Goal: Information Seeking & Learning: Learn about a topic

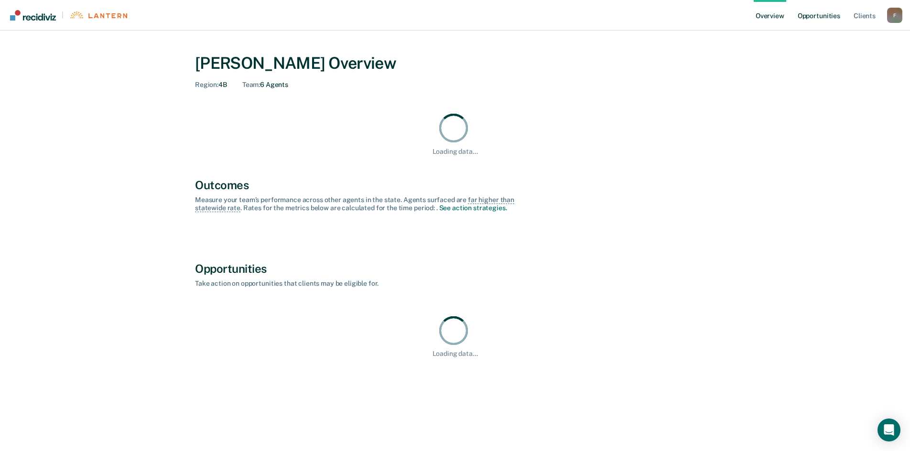
click at [818, 12] on link "Opportunities" at bounding box center [818, 15] width 46 height 31
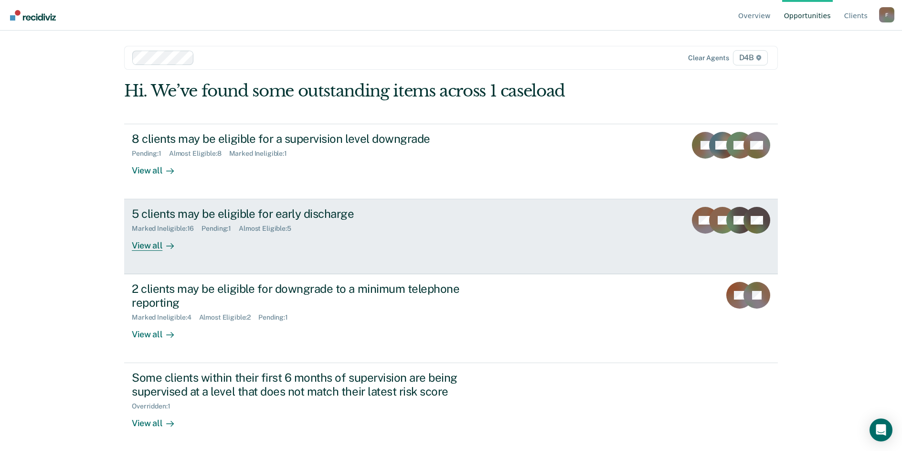
click at [215, 209] on div "5 clients may be eligible for early discharge" at bounding box center [299, 214] width 335 height 14
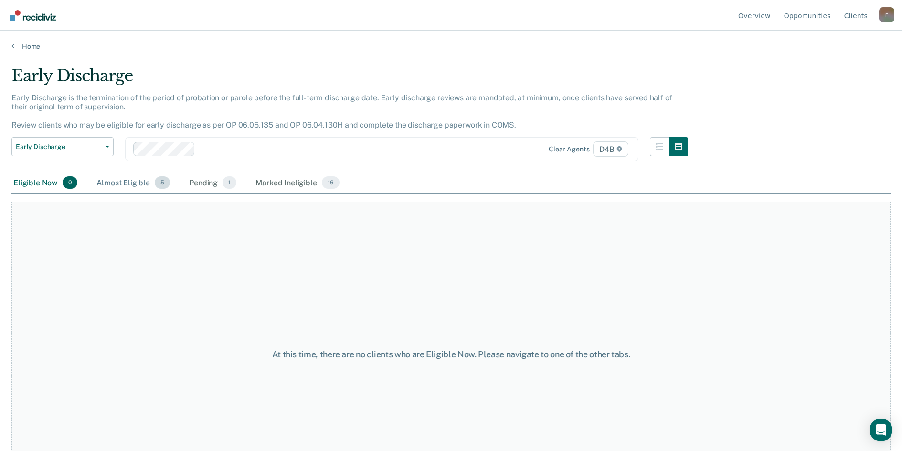
click at [130, 181] on div "Almost Eligible 5" at bounding box center [133, 182] width 77 height 21
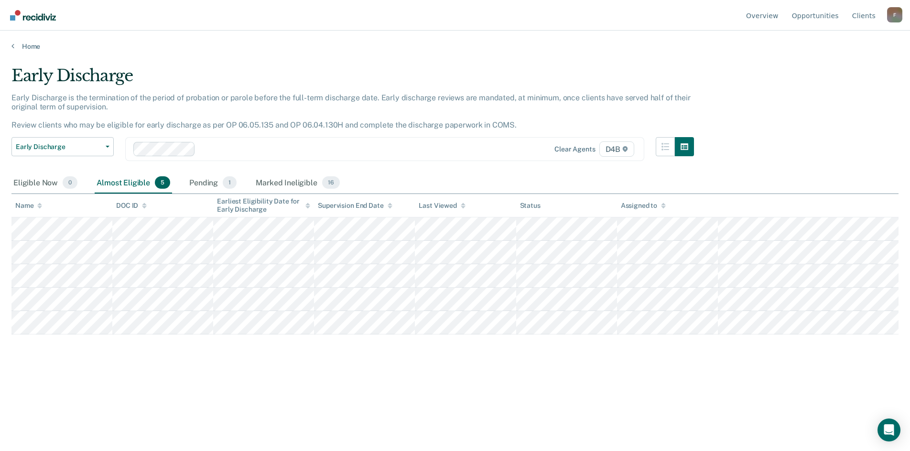
click at [30, 406] on div "Early Discharge Early Discharge is the termination of the period of probation o…" at bounding box center [454, 238] width 887 height 344
click at [24, 46] on link "Home" at bounding box center [454, 46] width 887 height 9
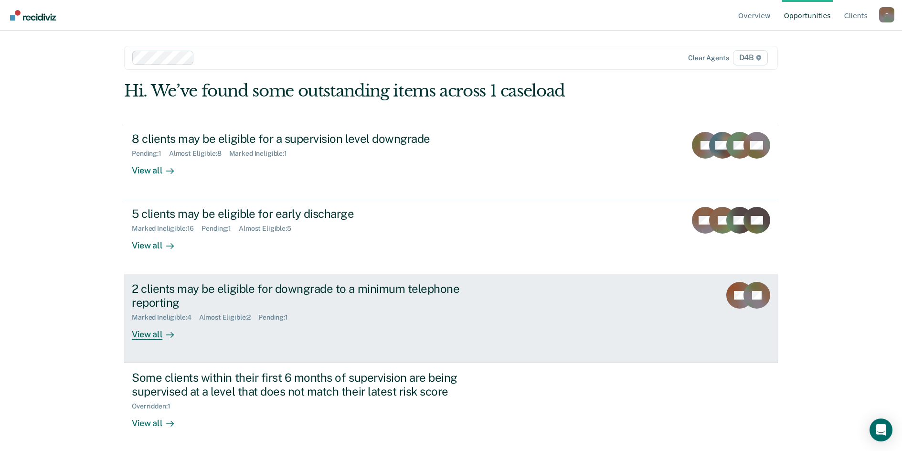
click at [252, 284] on div "2 clients may be eligible for downgrade to a minimum telephone reporting" at bounding box center [299, 296] width 335 height 28
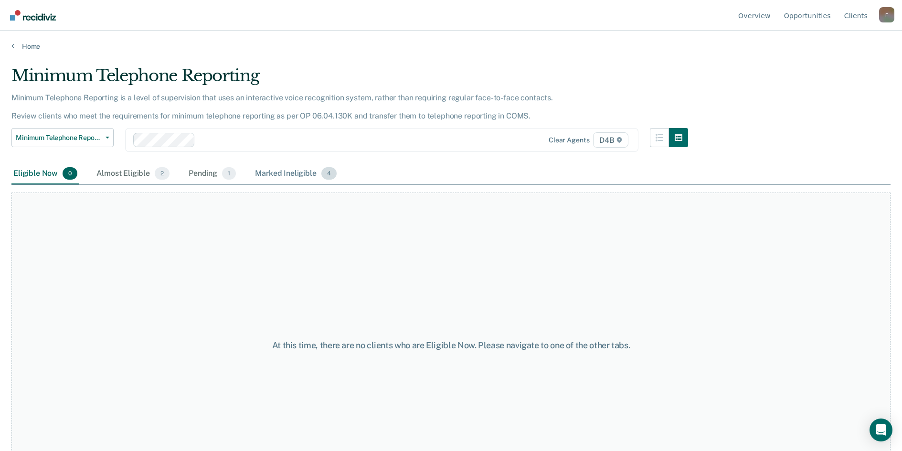
click at [285, 174] on div "Marked Ineligible 4" at bounding box center [296, 173] width 86 height 21
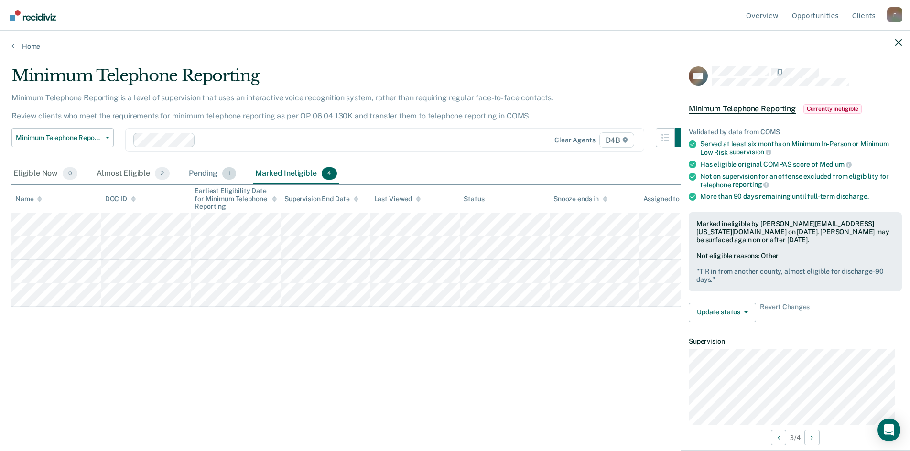
click at [213, 173] on div "Pending 1" at bounding box center [212, 173] width 51 height 21
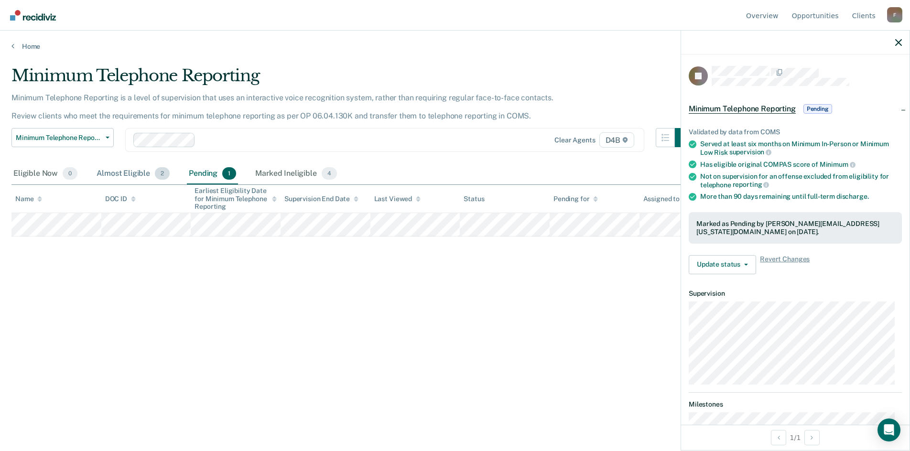
click at [122, 174] on div "Almost Eligible 2" at bounding box center [133, 173] width 77 height 21
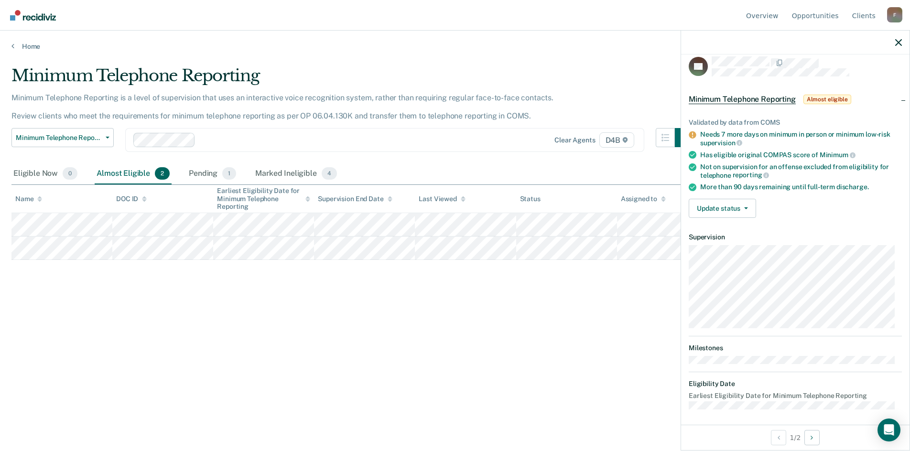
scroll to position [12, 0]
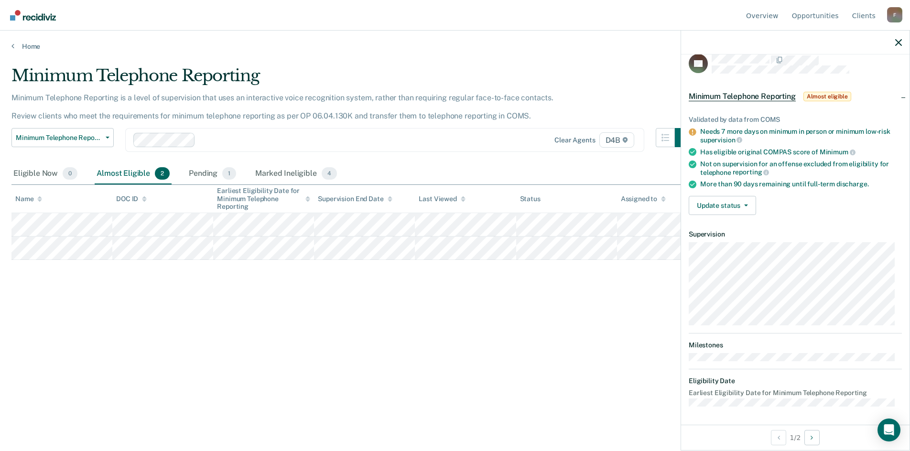
drag, startPoint x: 95, startPoint y: 332, endPoint x: 317, endPoint y: 275, distance: 228.8
click at [96, 331] on div "Minimum Telephone Reporting Minimum Telephone Reporting is a level of supervisi…" at bounding box center [454, 222] width 887 height 313
click at [125, 312] on div "Minimum Telephone Reporting Minimum Telephone Reporting is a level of supervisi…" at bounding box center [454, 222] width 887 height 313
click at [201, 171] on div "Pending 1" at bounding box center [212, 173] width 51 height 21
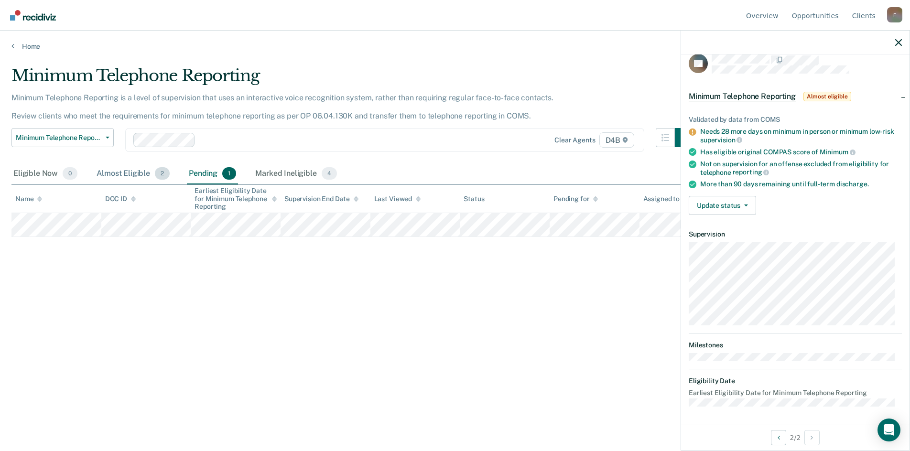
click at [123, 177] on div "Almost Eligible 2" at bounding box center [133, 173] width 77 height 21
